Goal: Task Accomplishment & Management: Use online tool/utility

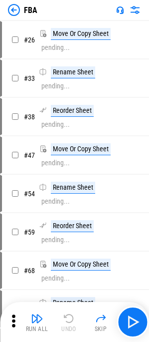
click at [14, 8] on img at bounding box center [14, 10] width 12 height 12
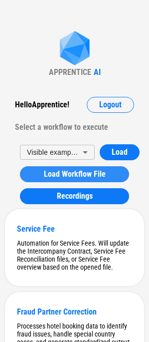
click at [64, 174] on span "Load Workflow File" at bounding box center [75, 174] width 62 height 8
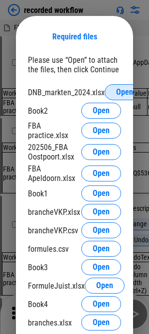
click at [120, 95] on span "Open" at bounding box center [124, 92] width 17 height 8
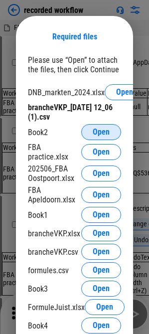
click at [101, 124] on button "Open" at bounding box center [101, 132] width 40 height 16
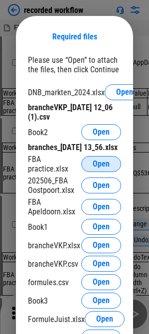
click at [98, 168] on span "Open" at bounding box center [101, 164] width 17 height 8
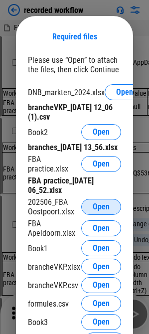
click at [99, 211] on span "Open" at bounding box center [101, 207] width 17 height 8
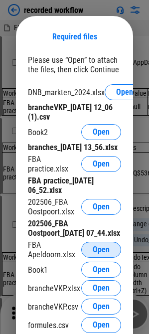
click at [106, 254] on span "Open" at bounding box center [101, 250] width 17 height 8
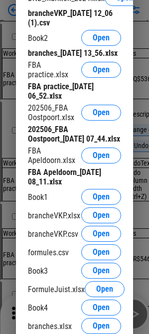
scroll to position [100, 0]
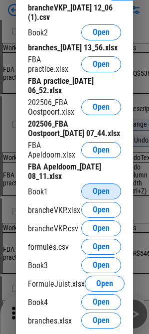
click at [96, 196] on span "Open" at bounding box center [101, 192] width 17 height 8
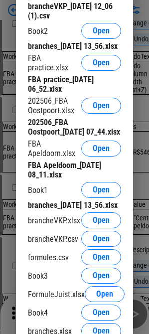
scroll to position [249, 0]
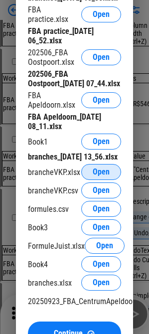
click at [99, 176] on span "Open" at bounding box center [101, 172] width 17 height 8
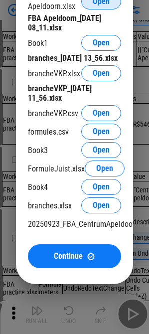
scroll to position [549, 0]
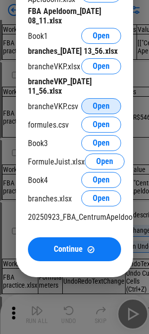
click at [106, 110] on span "Open" at bounding box center [101, 106] width 17 height 8
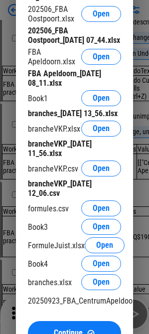
scroll to position [798, 0]
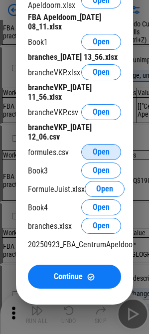
click at [91, 160] on button "Open" at bounding box center [101, 152] width 40 height 16
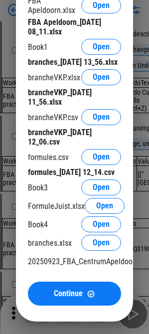
scroll to position [1048, 0]
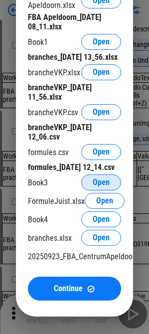
click at [98, 191] on button "Open" at bounding box center [101, 183] width 40 height 16
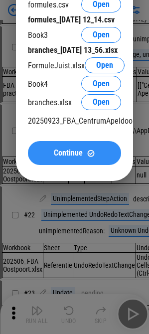
scroll to position [1447, 0]
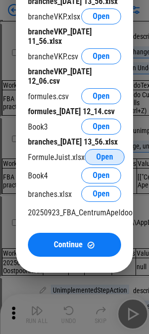
click at [105, 165] on button "Open" at bounding box center [105, 157] width 40 height 16
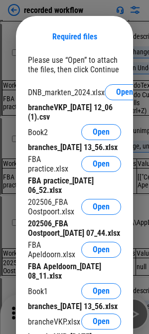
scroll to position [1432, 0]
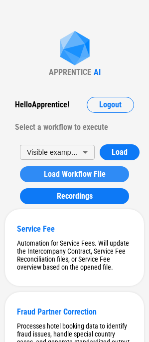
click at [63, 178] on span "Load Workflow File" at bounding box center [75, 174] width 62 height 8
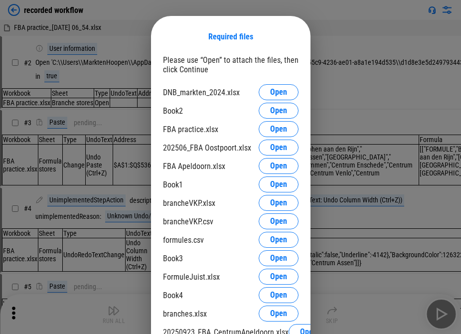
click at [156, 119] on div "Required files Please use “Open” to attach the files, then click Continue DNB_m…" at bounding box center [230, 204] width 461 height 409
click at [156, 89] on div "Required files Please use “Open” to attach the files, then click Continue DNB_m…" at bounding box center [230, 219] width 461 height 438
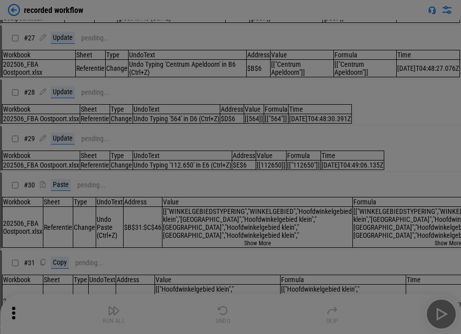
scroll to position [1896, 0]
